Goal: Task Accomplishment & Management: Complete application form

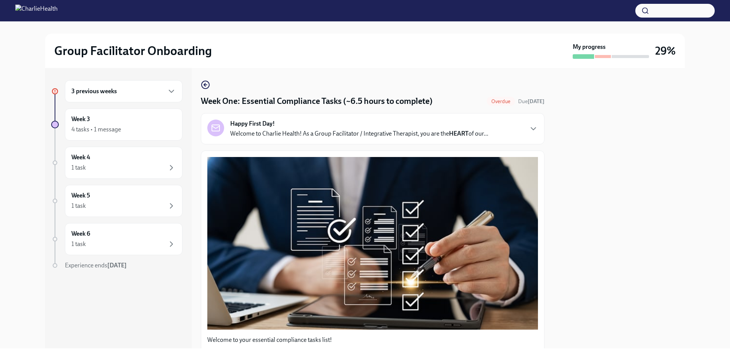
click at [343, 127] on div "Happy First Day! Welcome to Charlie Health! As a Group Facilitator / Integrativ…" at bounding box center [359, 129] width 258 height 18
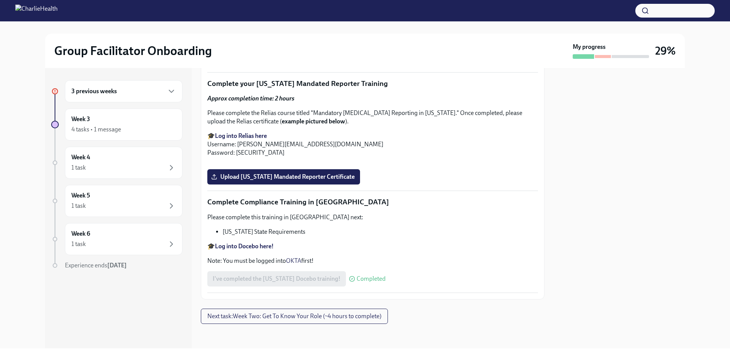
scroll to position [1604, 0]
click at [280, 62] on span "Upload [US_STATE] Telehealth Certificate" at bounding box center [272, 59] width 118 height 8
click at [0, 0] on input "Upload [US_STATE] Telehealth Certificate" at bounding box center [0, 0] width 0 height 0
click at [312, 181] on span "Upload [US_STATE] Mandated Reporter Certificate" at bounding box center [284, 177] width 142 height 8
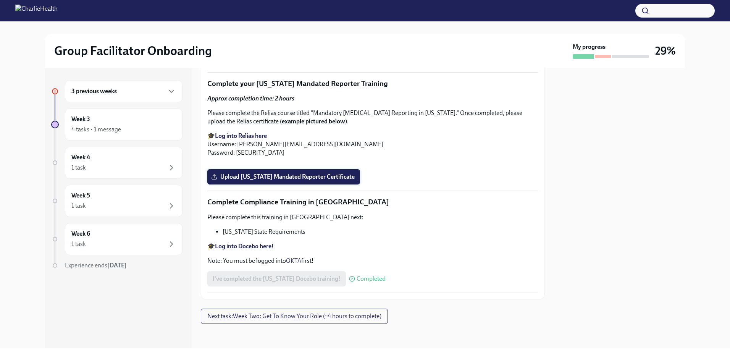
click at [0, 0] on input "Upload [US_STATE] Mandated Reporter Certificate" at bounding box center [0, 0] width 0 height 0
click at [93, 86] on div "3 previous weeks" at bounding box center [124, 91] width 118 height 22
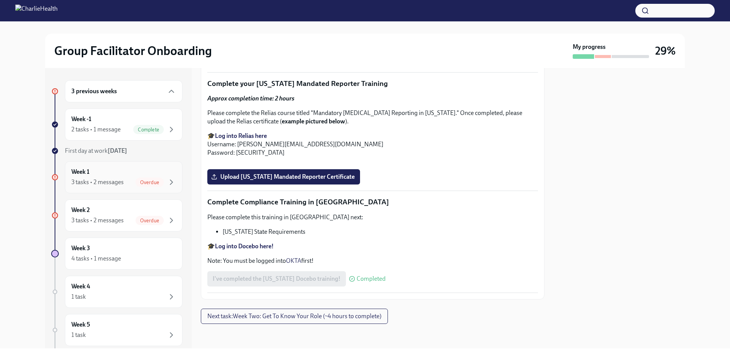
click at [99, 179] on div "3 tasks • 2 messages" at bounding box center [97, 182] width 52 height 8
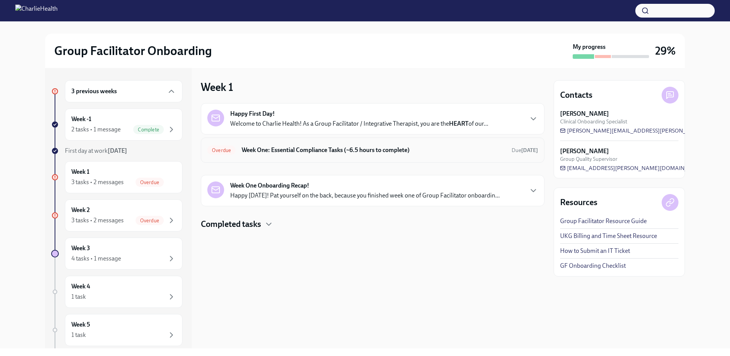
click at [309, 145] on div "Overdue Week One: Essential Compliance Tasks (~6.5 hours to complete) Due [DATE]" at bounding box center [372, 150] width 331 height 12
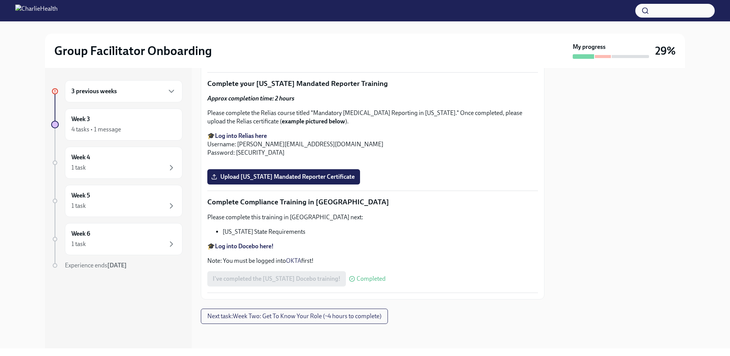
scroll to position [1666, 0]
click at [122, 92] on div "3 previous weeks" at bounding box center [123, 91] width 105 height 9
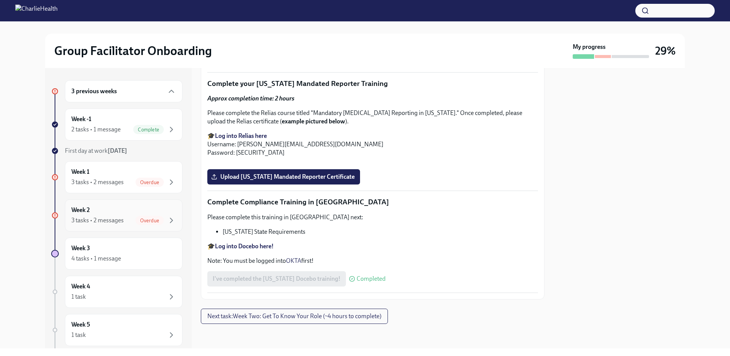
click at [130, 211] on div "Week 2 3 tasks • 2 messages Overdue" at bounding box center [123, 215] width 105 height 19
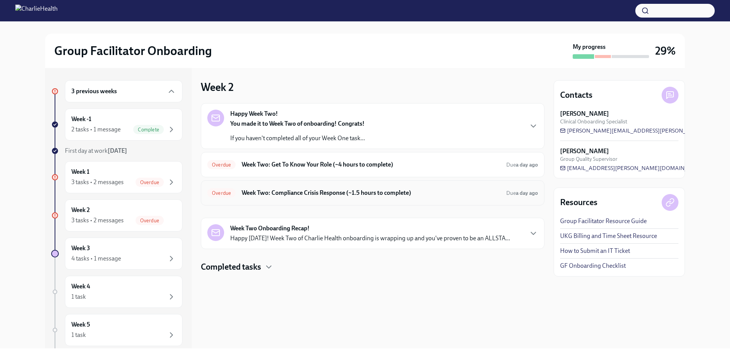
click at [326, 197] on h6 "Week Two: Compliance Crisis Response (~1.5 hours to complete)" at bounding box center [371, 193] width 259 height 8
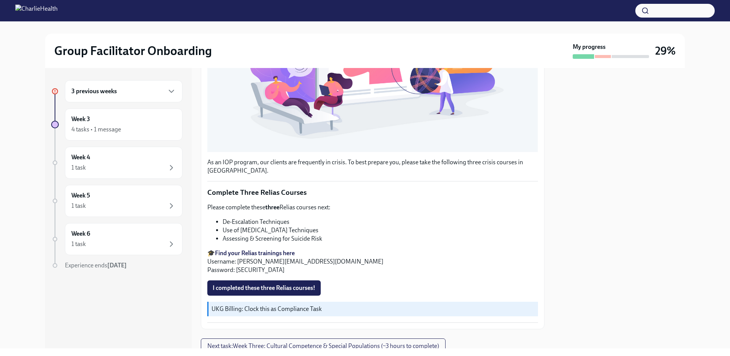
scroll to position [244, 0]
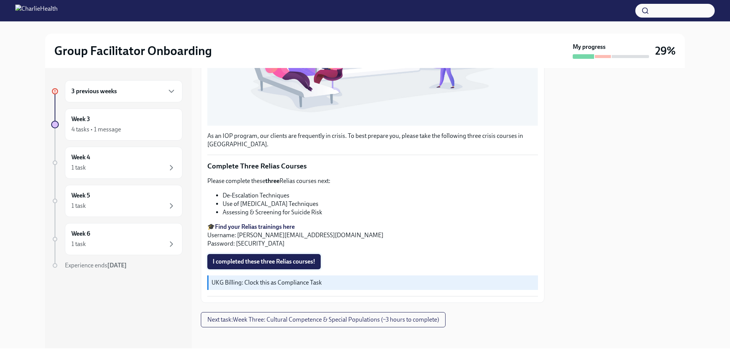
click at [302, 259] on span "I completed these three Relias courses!" at bounding box center [264, 262] width 103 height 8
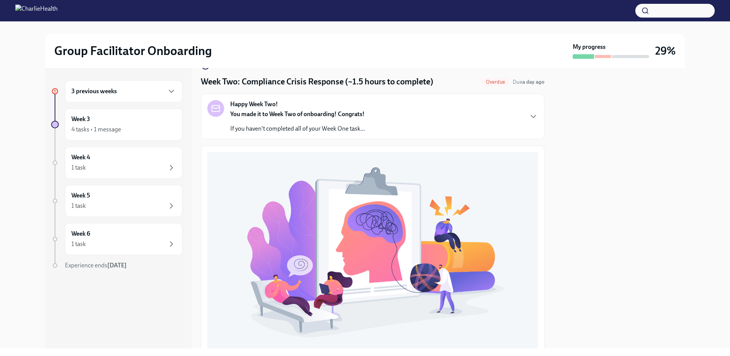
scroll to position [0, 0]
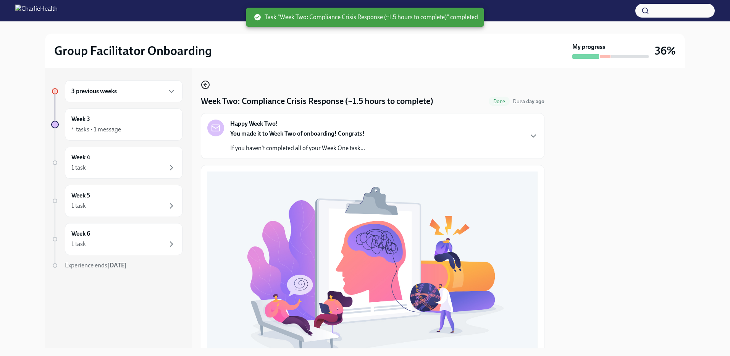
click at [203, 85] on icon "button" at bounding box center [205, 84] width 9 height 9
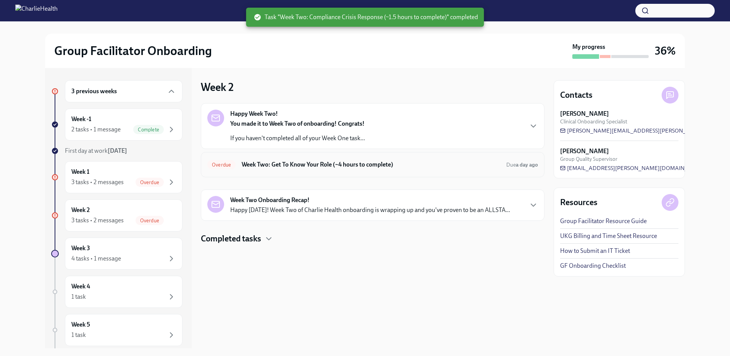
click at [278, 171] on div "Overdue Week Two: Get To Know Your Role (~4 hours to complete) Due a day ago" at bounding box center [373, 164] width 344 height 25
click at [273, 158] on div "Overdue Week Two: Get To Know Your Role (~4 hours to complete) Due a day ago" at bounding box center [372, 164] width 331 height 12
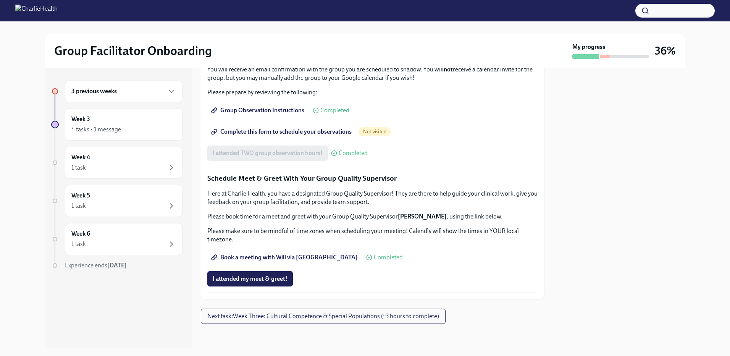
scroll to position [684, 0]
click at [241, 258] on span "Book a meeting with Will via [GEOGRAPHIC_DATA]" at bounding box center [285, 258] width 145 height 8
click at [277, 255] on span "Book a meeting with Will via [GEOGRAPHIC_DATA]" at bounding box center [285, 258] width 145 height 8
click at [105, 91] on h6 "3 previous weeks" at bounding box center [93, 91] width 45 height 8
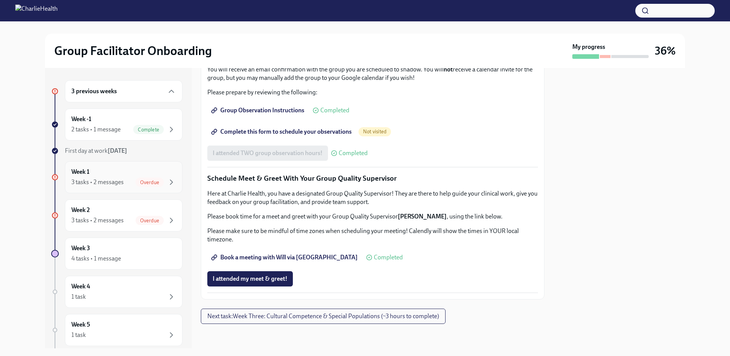
click at [99, 186] on div "3 tasks • 2 messages Overdue" at bounding box center [123, 182] width 105 height 9
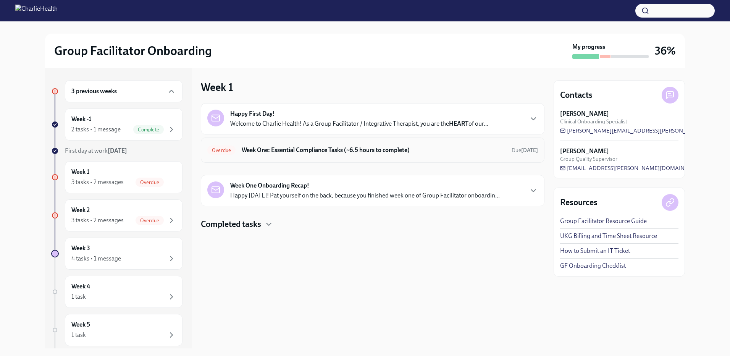
click at [304, 152] on h6 "Week One: Essential Compliance Tasks (~6.5 hours to complete)" at bounding box center [374, 150] width 264 height 8
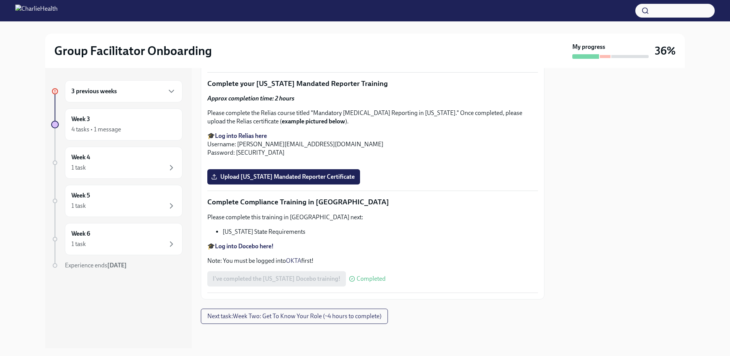
scroll to position [1666, 0]
click at [115, 95] on h6 "3 previous weeks" at bounding box center [93, 91] width 45 height 8
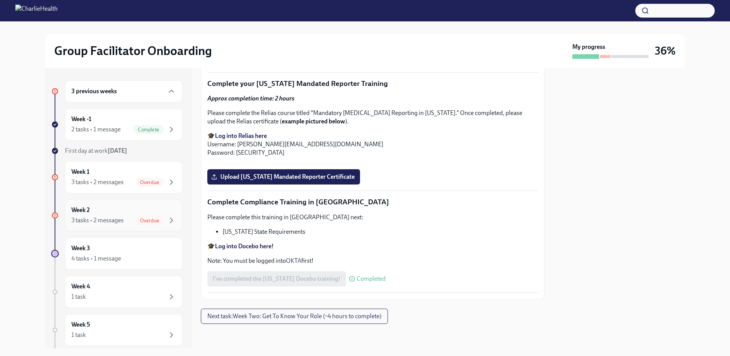
click at [99, 216] on div "3 tasks • 2 messages" at bounding box center [97, 220] width 52 height 8
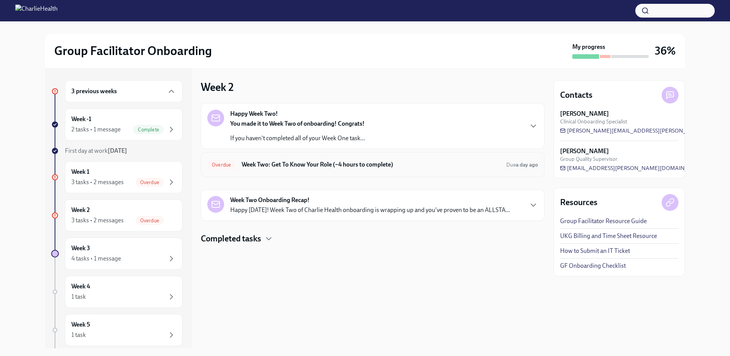
click at [257, 164] on h6 "Week Two: Get To Know Your Role (~4 hours to complete)" at bounding box center [371, 164] width 259 height 8
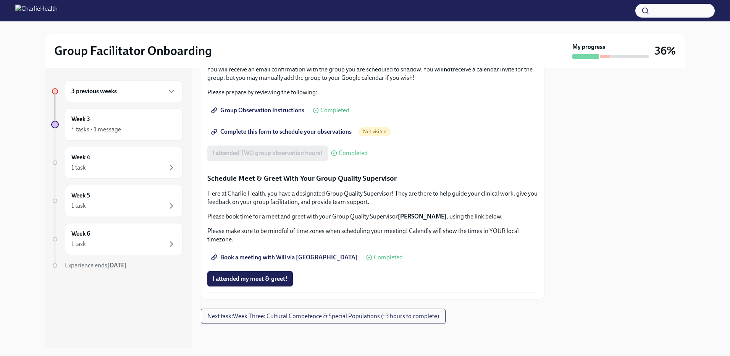
scroll to position [684, 0]
click at [82, 87] on h6 "3 previous weeks" at bounding box center [93, 91] width 45 height 8
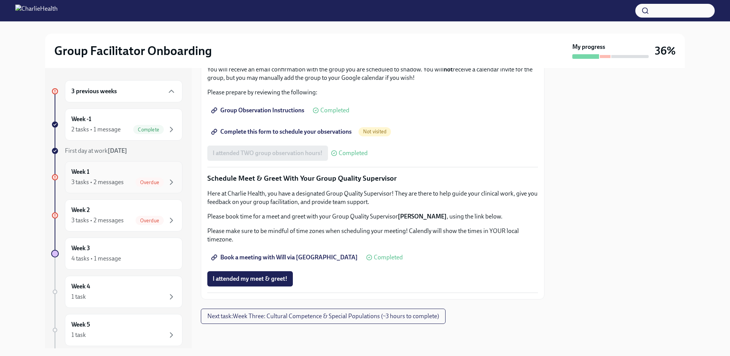
click at [114, 180] on div "3 tasks • 2 messages" at bounding box center [97, 182] width 52 height 8
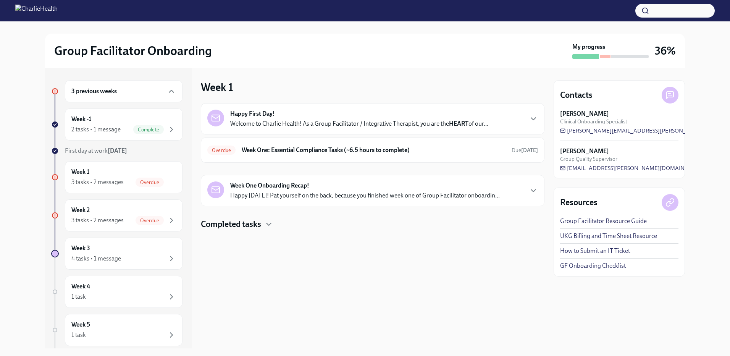
click at [237, 121] on p "Welcome to Charlie Health! As a Group Facilitator / Integrative Therapist, you …" at bounding box center [359, 124] width 258 height 8
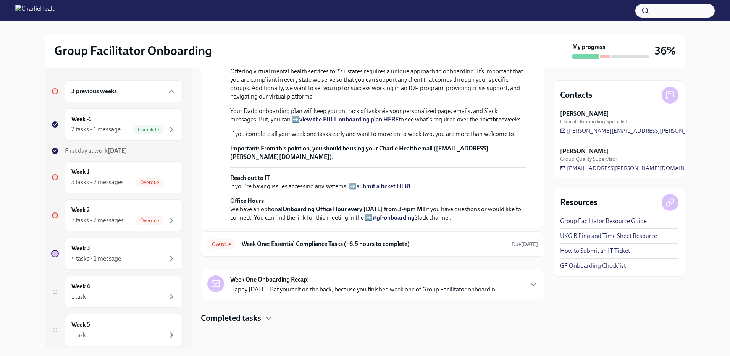
scroll to position [244, 0]
click at [298, 241] on h6 "Week One: Essential Compliance Tasks (~6.5 hours to complete)" at bounding box center [374, 244] width 264 height 8
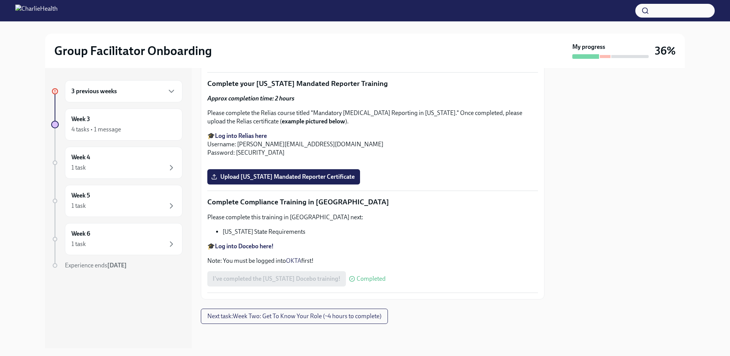
scroll to position [1666, 0]
click at [84, 98] on div "3 previous weeks" at bounding box center [124, 91] width 118 height 22
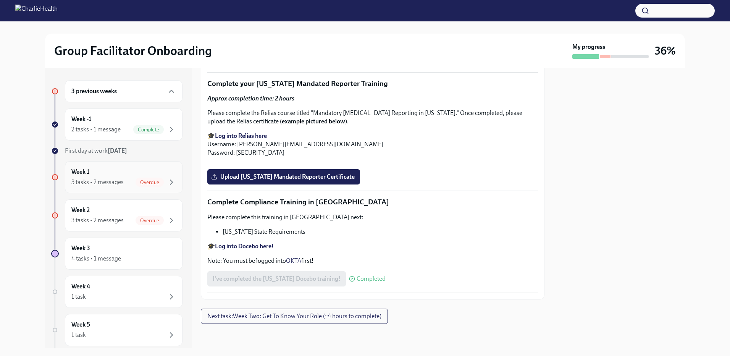
click at [95, 178] on div "3 tasks • 2 messages" at bounding box center [97, 182] width 52 height 8
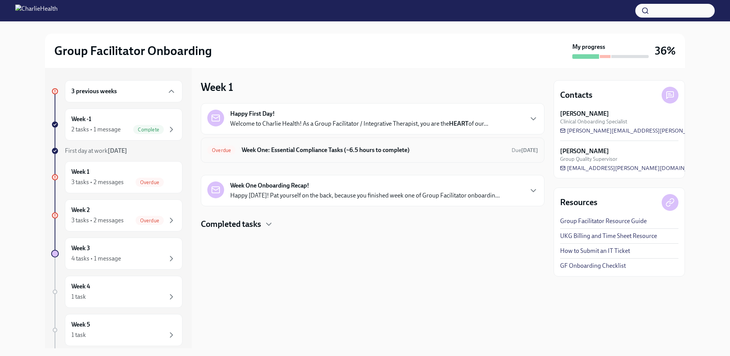
click at [232, 150] on span "Overdue" at bounding box center [221, 150] width 28 height 6
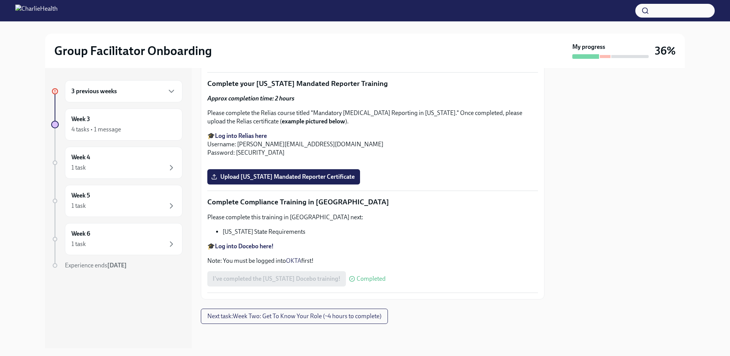
scroll to position [1323, 0]
